Goal: Task Accomplishment & Management: Use online tool/utility

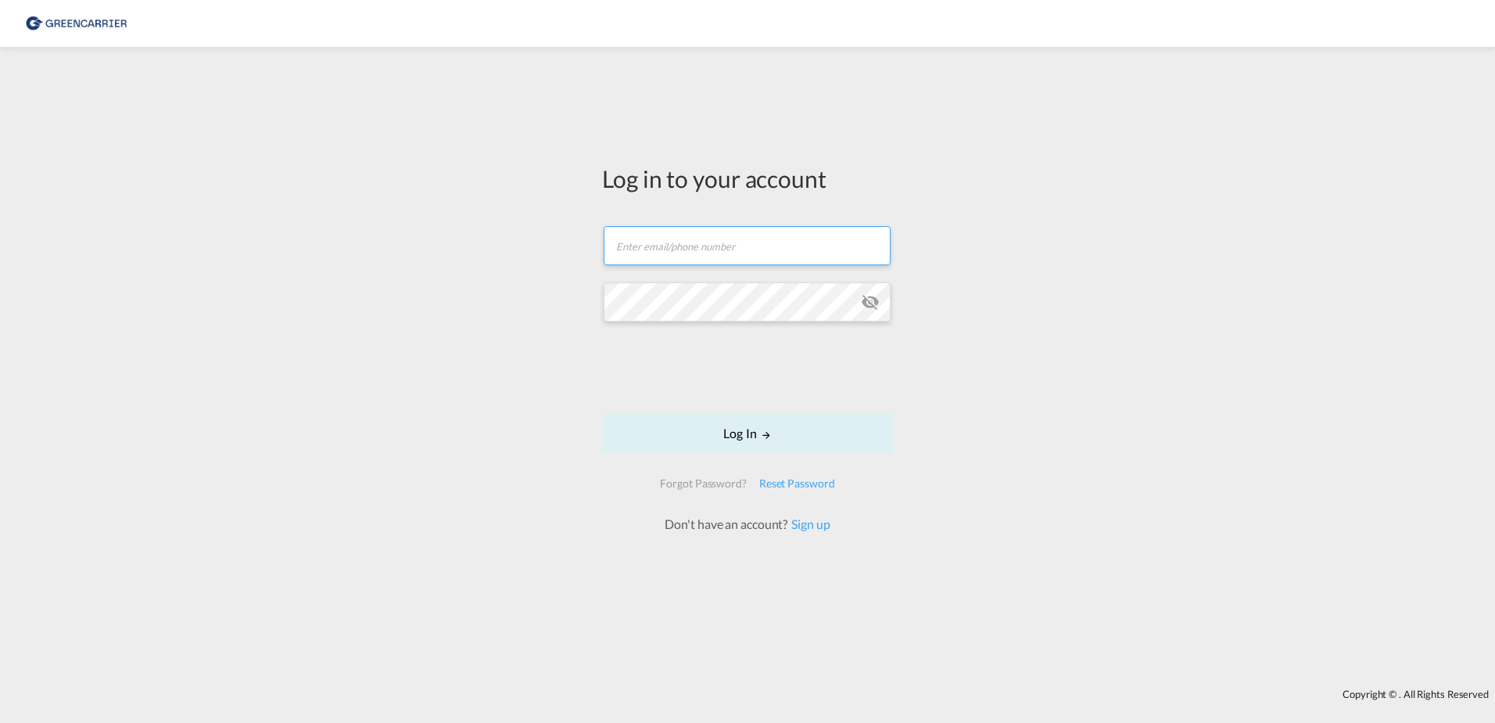
click at [767, 254] on input "text" at bounding box center [747, 245] width 287 height 39
type input "anh.truong@greencarrier.com"
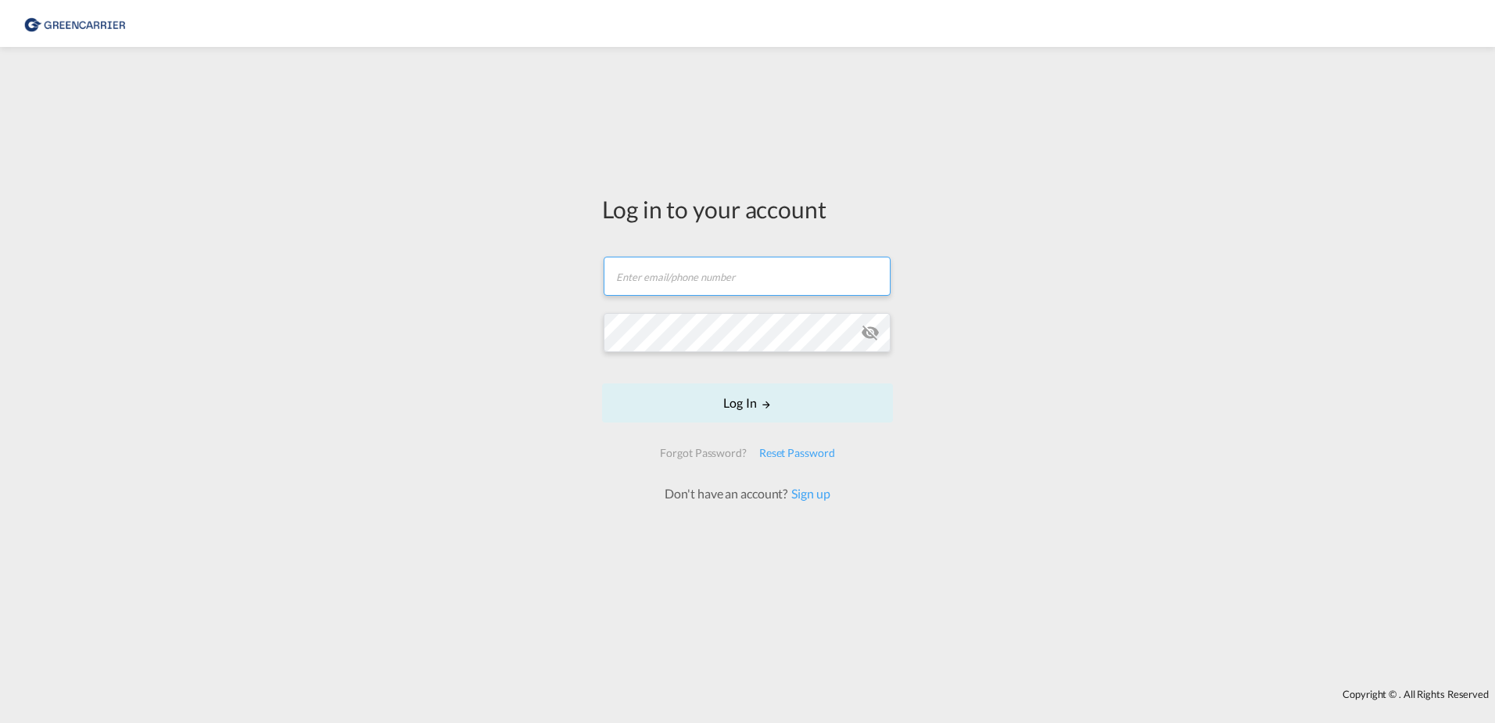
click at [691, 278] on input "text" at bounding box center [747, 275] width 287 height 39
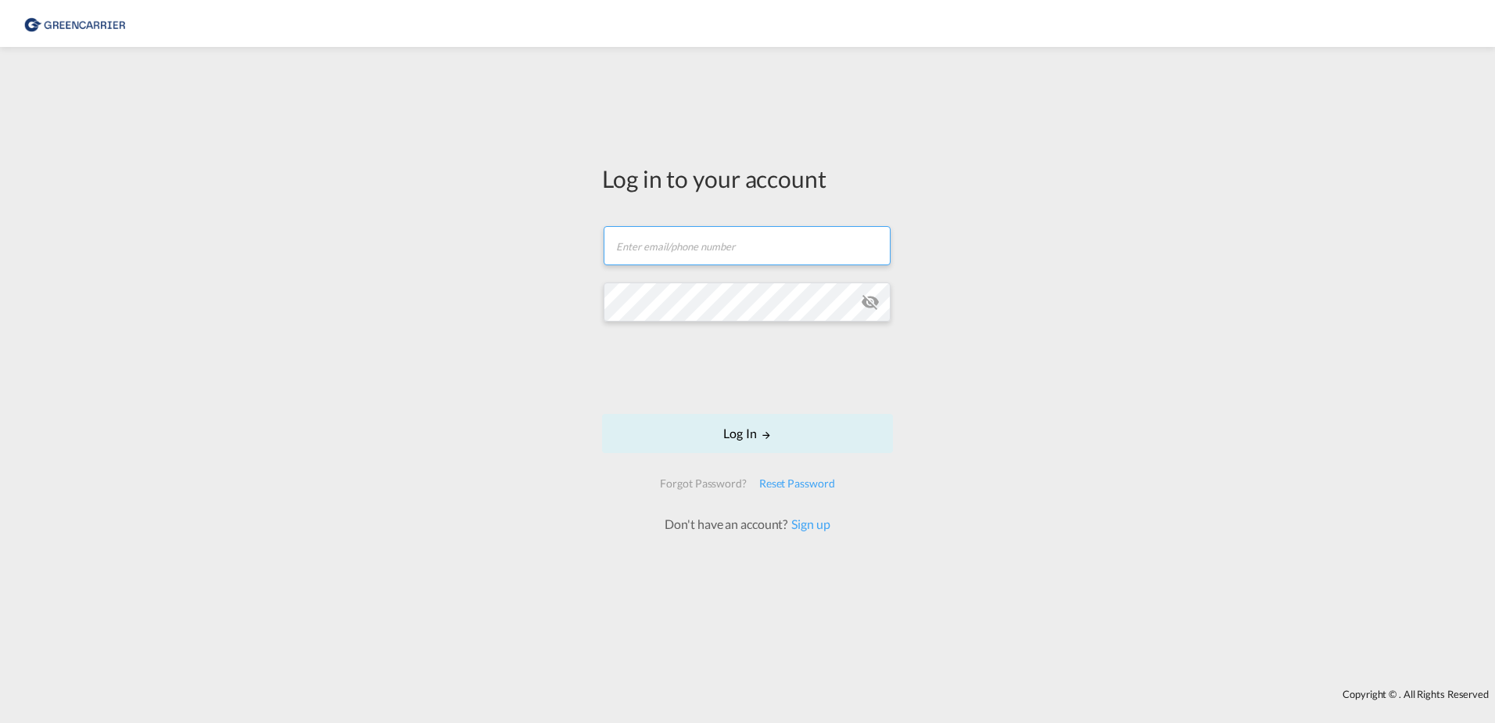
click at [713, 253] on input "text" at bounding box center [747, 245] width 287 height 39
type input "anh.truong@greencarrier.com"
click at [602, 414] on button "Log In" at bounding box center [747, 433] width 291 height 39
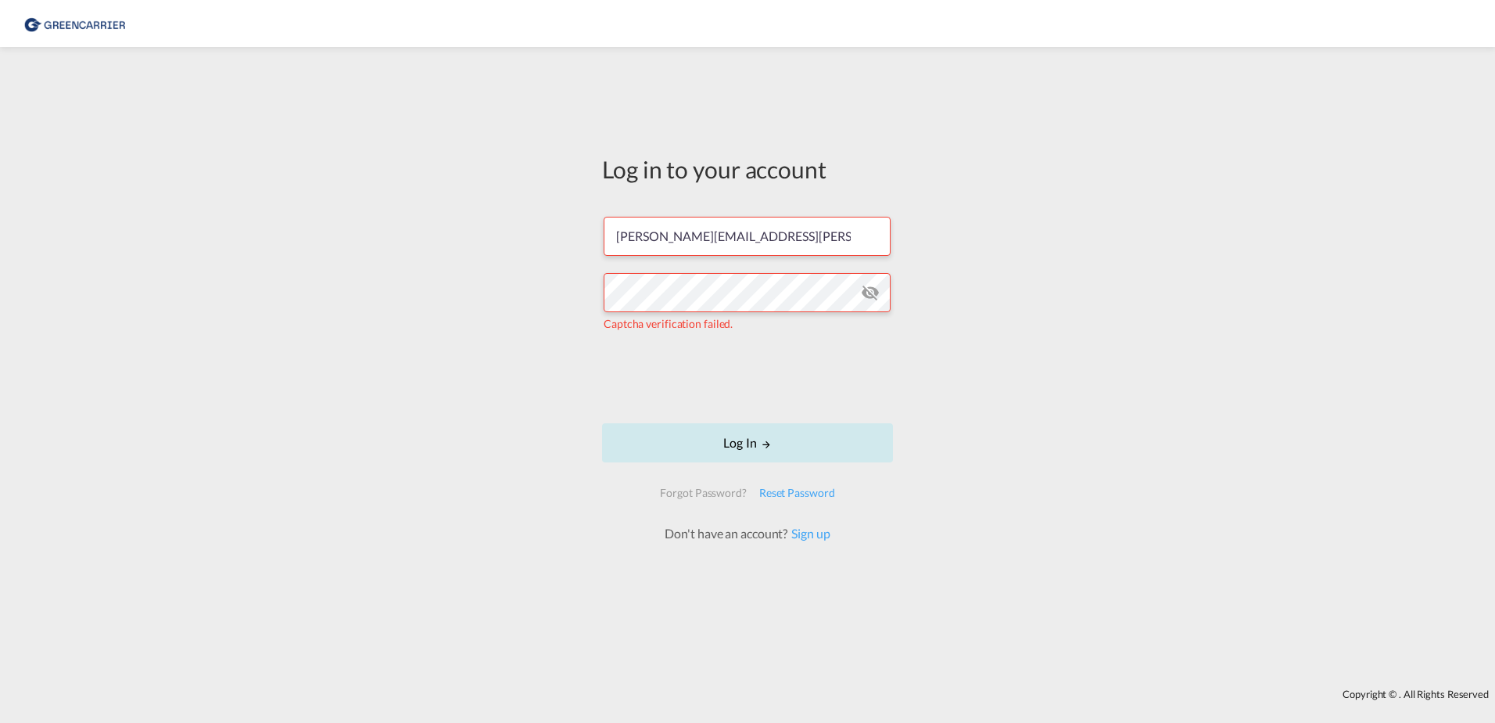
click at [726, 456] on button "Log In" at bounding box center [747, 442] width 291 height 39
click at [879, 297] on md-input-container "The user credentials were incorrect." at bounding box center [748, 302] width 288 height 62
click at [866, 298] on md-icon "icon-eye-off" at bounding box center [870, 292] width 19 height 19
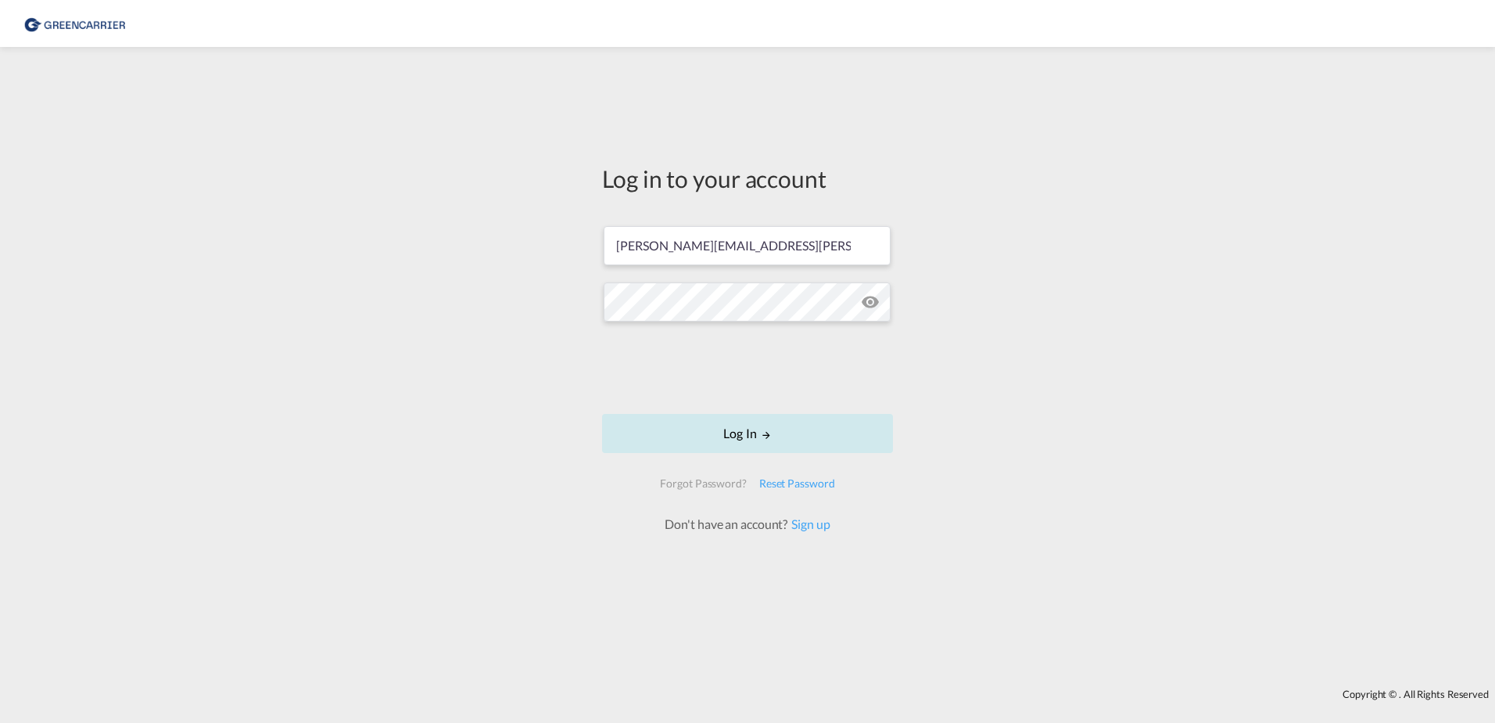
click at [737, 439] on button "Log In" at bounding box center [747, 433] width 291 height 39
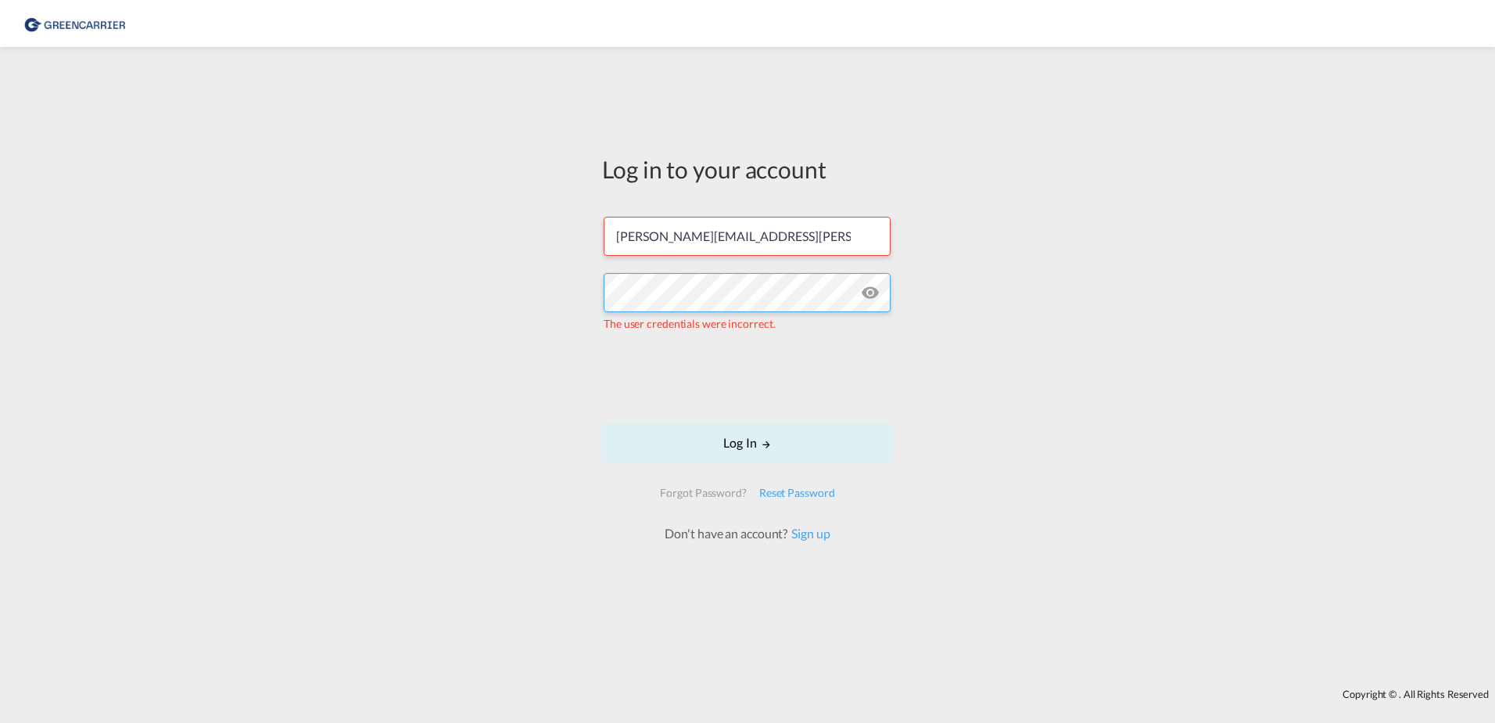
click at [586, 294] on div "Log in to your account anh.truong@greencarrier.com The user credentials were in…" at bounding box center [747, 368] width 1495 height 626
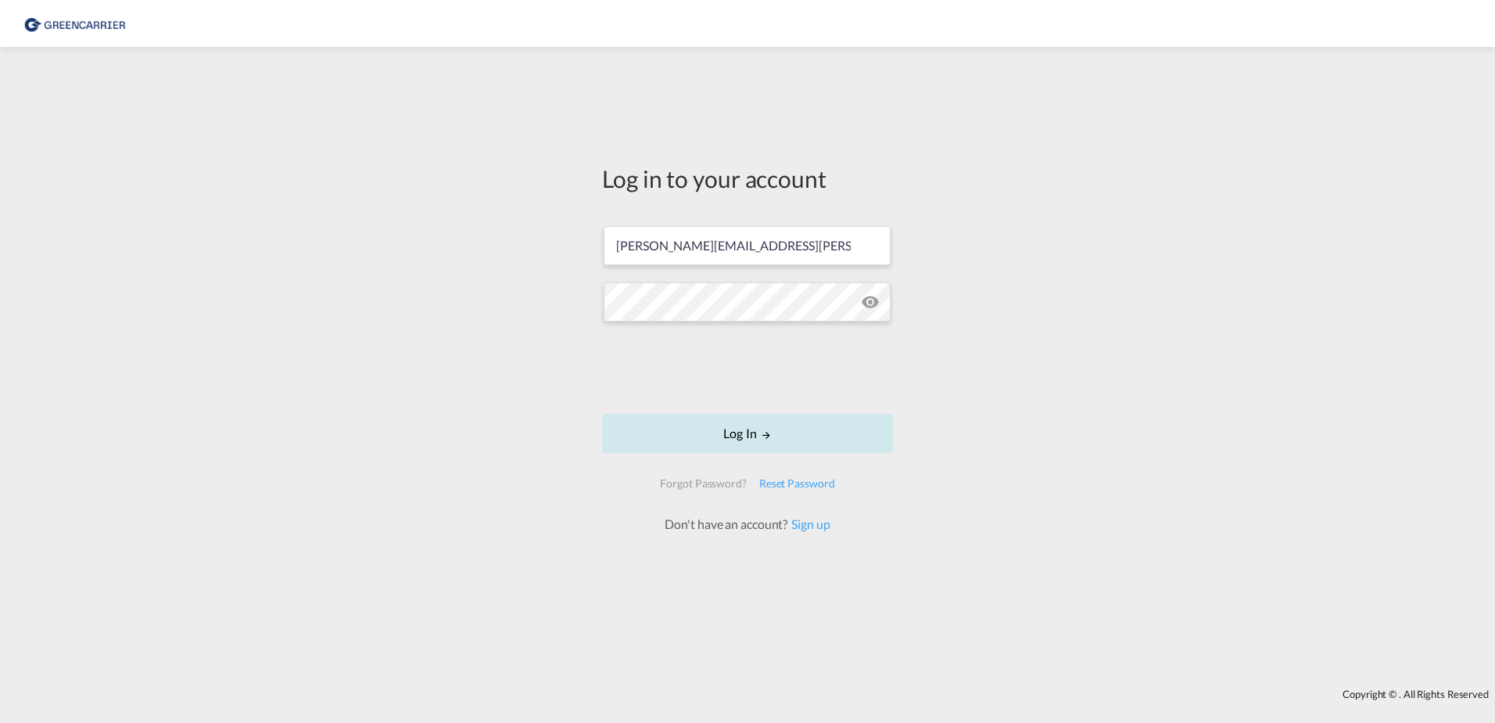
click at [669, 443] on button "Log In" at bounding box center [747, 433] width 291 height 39
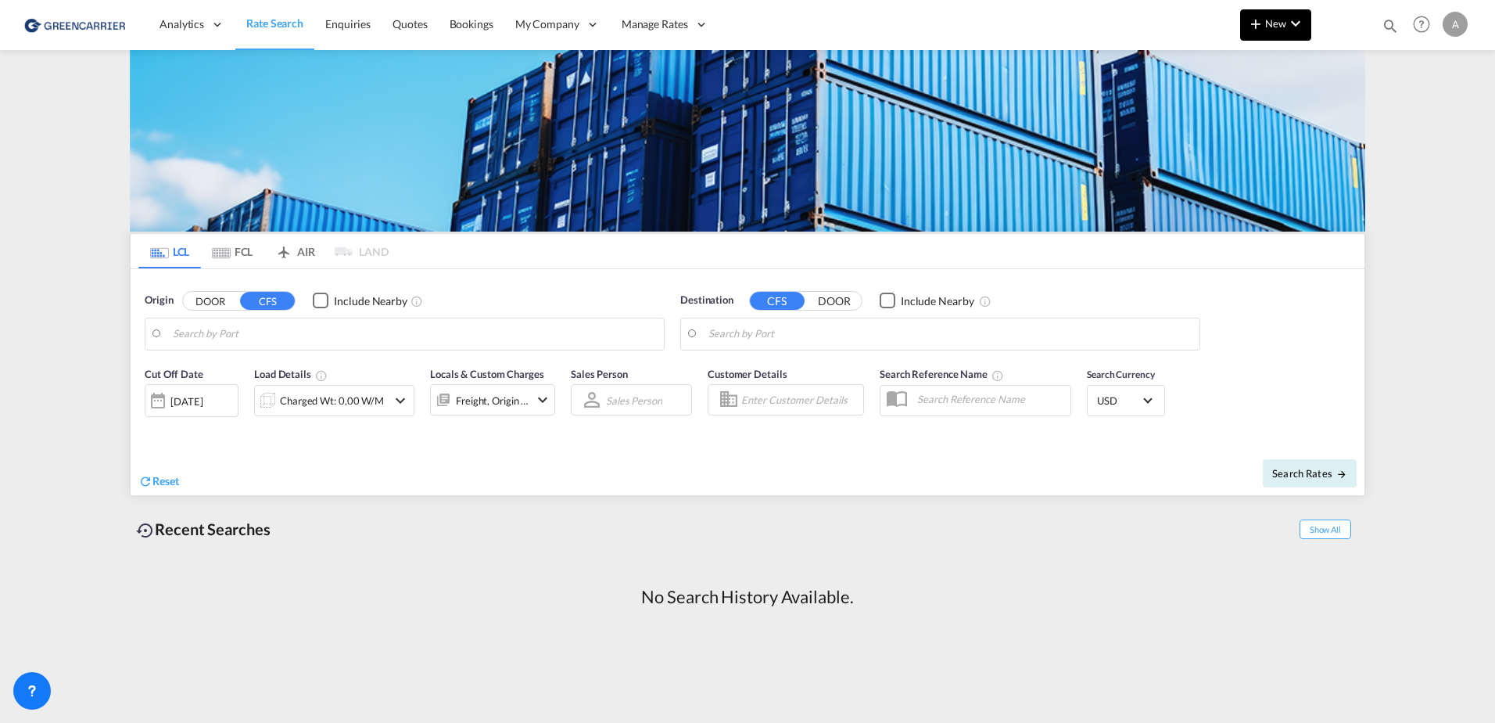
click at [1264, 34] on button "New" at bounding box center [1275, 24] width 71 height 31
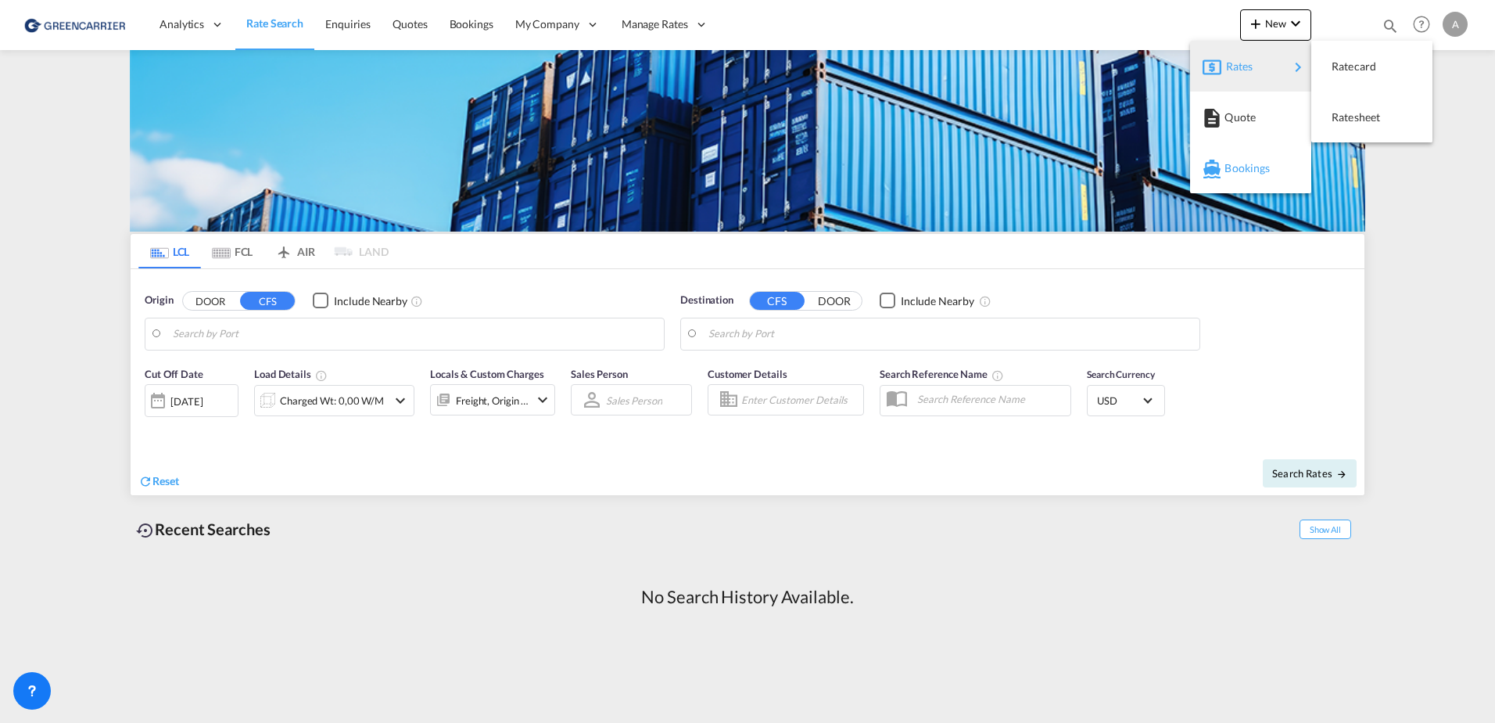
click at [1281, 168] on div "Bookings" at bounding box center [1254, 168] width 58 height 39
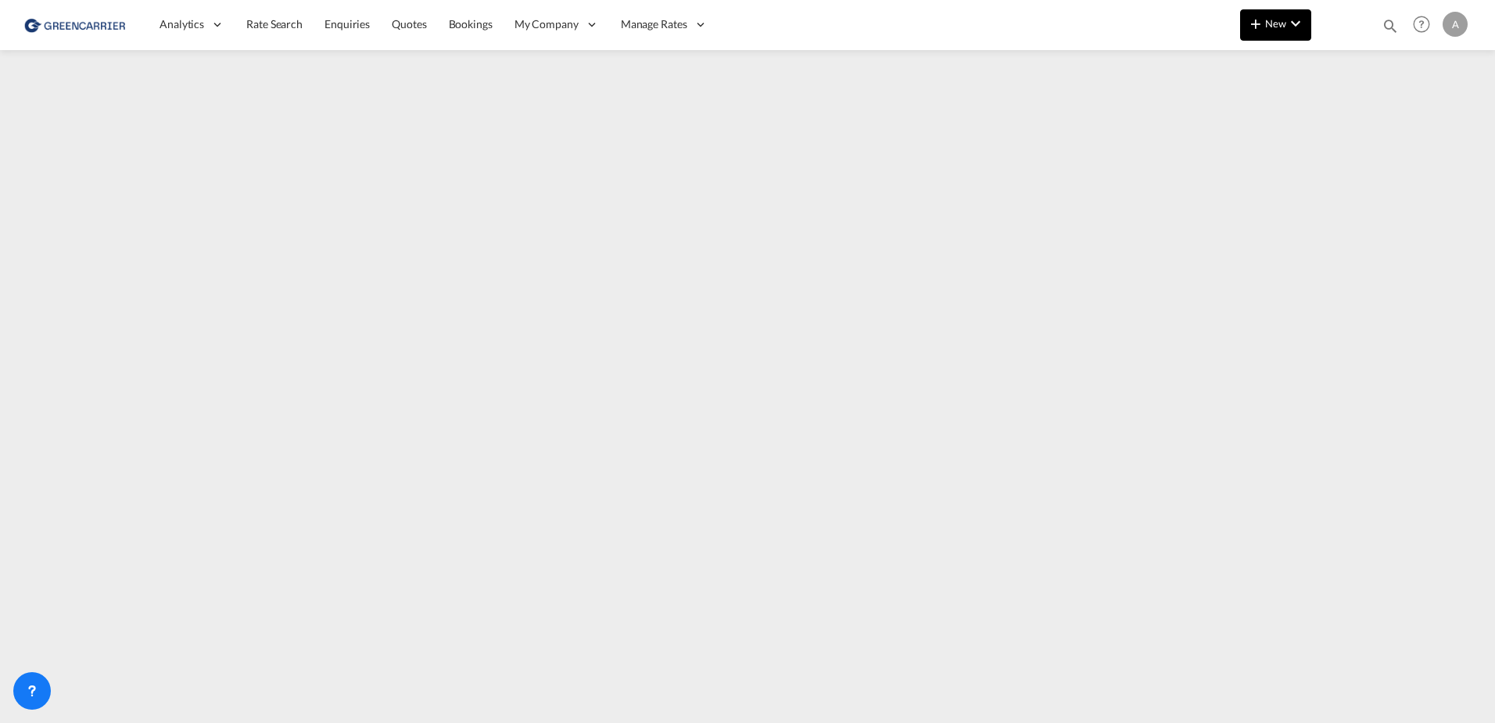
click at [1307, 31] on button "New" at bounding box center [1275, 24] width 71 height 31
click at [1307, 31] on md-backdrop at bounding box center [747, 361] width 1495 height 723
click at [81, 27] on img at bounding box center [76, 24] width 106 height 35
